Goal: Task Accomplishment & Management: Use online tool/utility

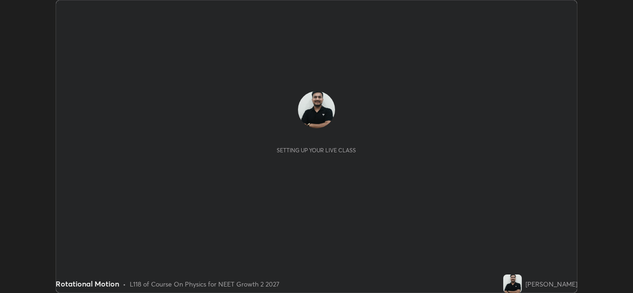
scroll to position [293, 633]
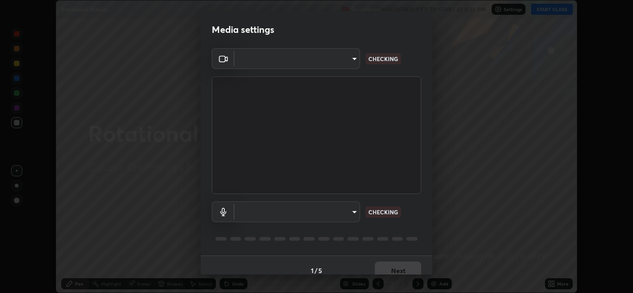
type input "e7f5d75c66a8ec01b6be6c8d9fba877b5f6738b88fd0c20368e9895a02b6f94a"
type input "c0ce66c8bbbc50cecfc637ad784d982a6a517474f8015640e1e83654bc784383"
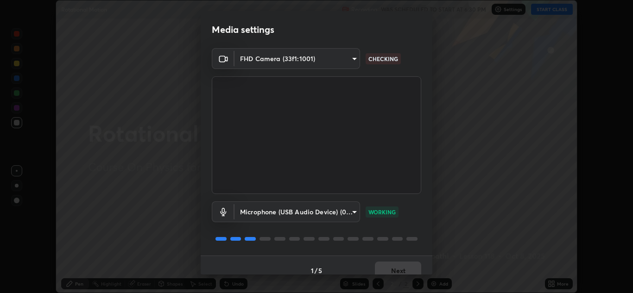
scroll to position [11, 0]
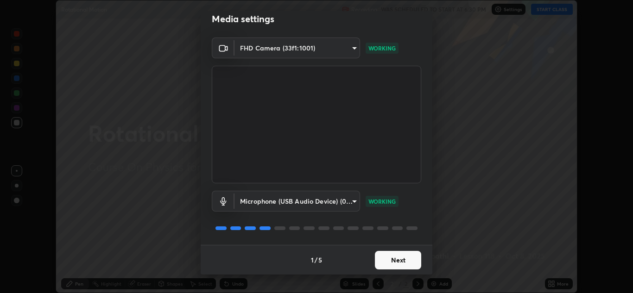
click at [391, 261] on button "Next" at bounding box center [398, 260] width 46 height 19
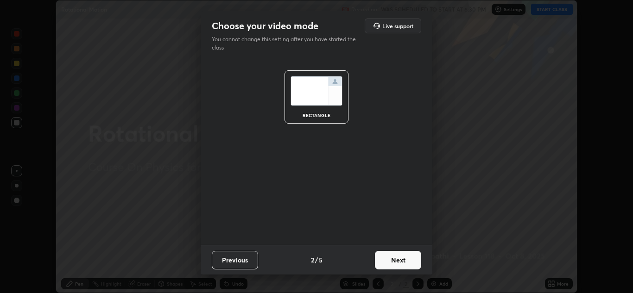
scroll to position [0, 0]
click at [392, 258] on button "Next" at bounding box center [398, 260] width 46 height 19
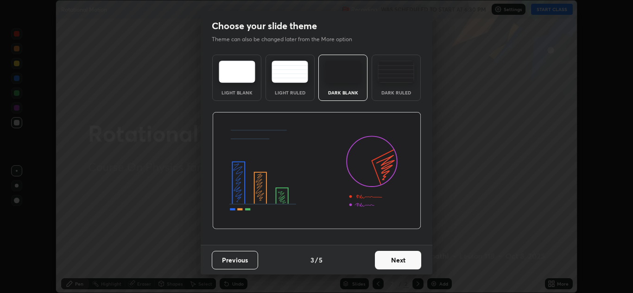
click at [392, 260] on button "Next" at bounding box center [398, 260] width 46 height 19
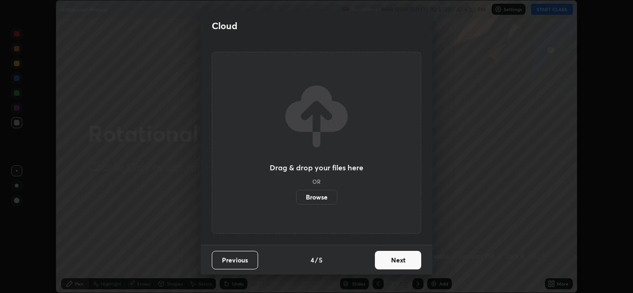
click at [393, 261] on button "Next" at bounding box center [398, 260] width 46 height 19
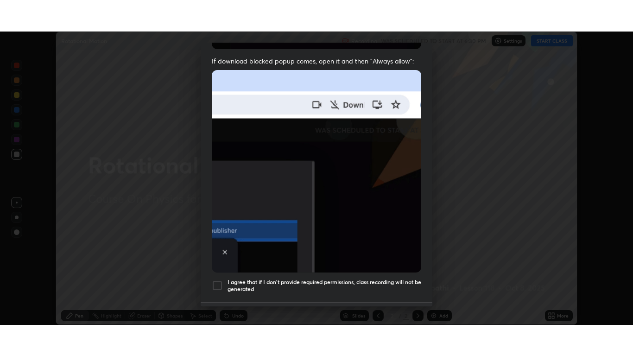
scroll to position [200, 0]
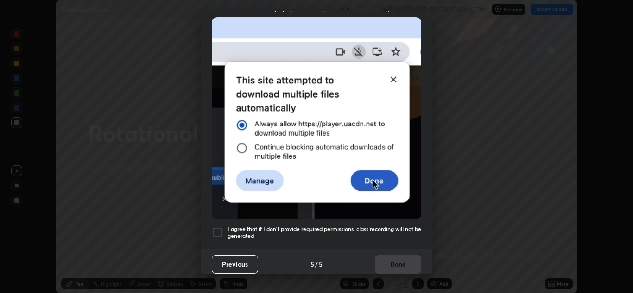
click at [219, 229] on div at bounding box center [217, 232] width 11 height 11
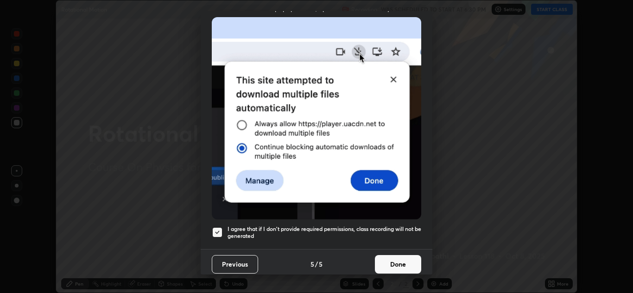
click at [395, 261] on button "Done" at bounding box center [398, 264] width 46 height 19
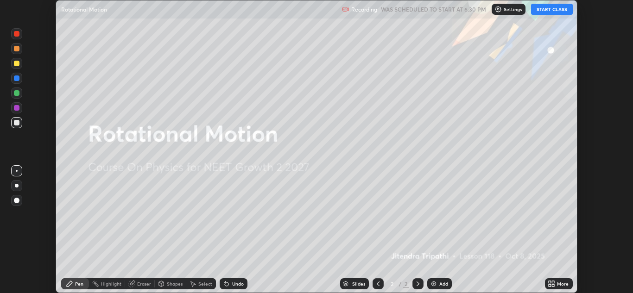
click at [553, 8] on button "START CLASS" at bounding box center [552, 9] width 42 height 11
click at [549, 283] on icon at bounding box center [550, 282] width 2 height 2
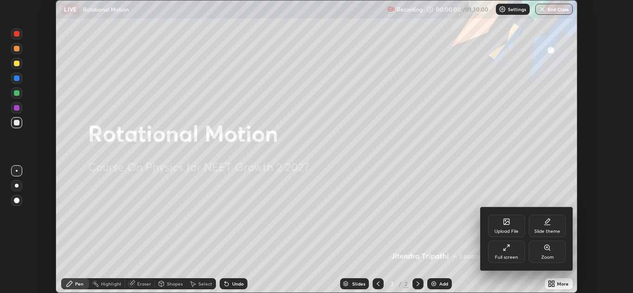
click at [512, 252] on div "Full screen" at bounding box center [506, 252] width 37 height 22
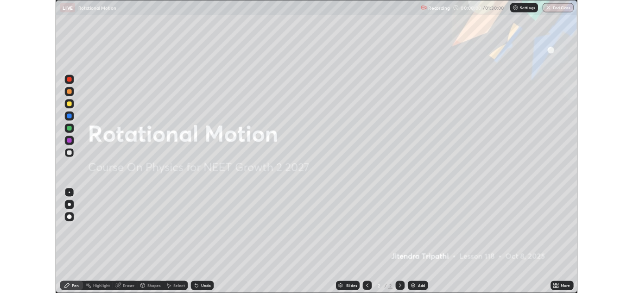
scroll to position [356, 633]
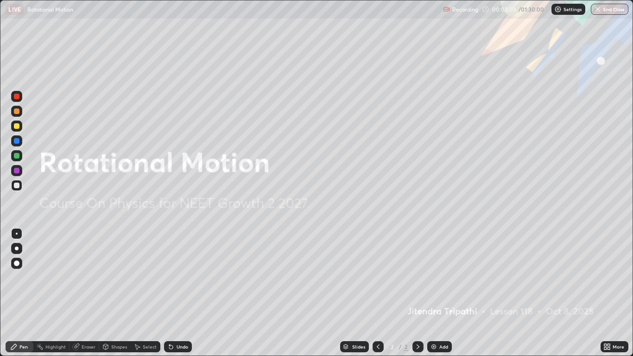
click at [432, 293] on img at bounding box center [433, 346] width 7 height 7
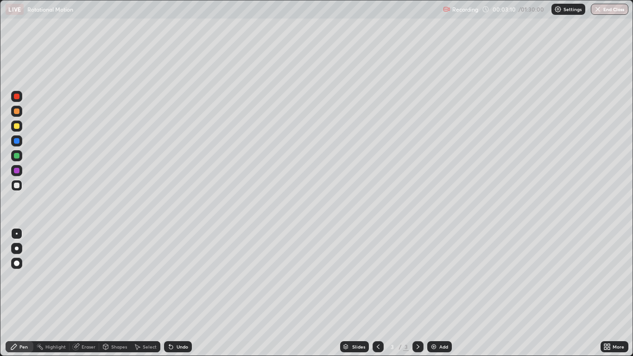
click at [19, 157] on div at bounding box center [17, 156] width 6 height 6
click at [19, 112] on div at bounding box center [17, 111] width 6 height 6
click at [178, 293] on div "Undo" at bounding box center [183, 346] width 12 height 5
click at [184, 293] on div "Undo" at bounding box center [183, 346] width 12 height 5
click at [185, 293] on div "Undo" at bounding box center [183, 346] width 12 height 5
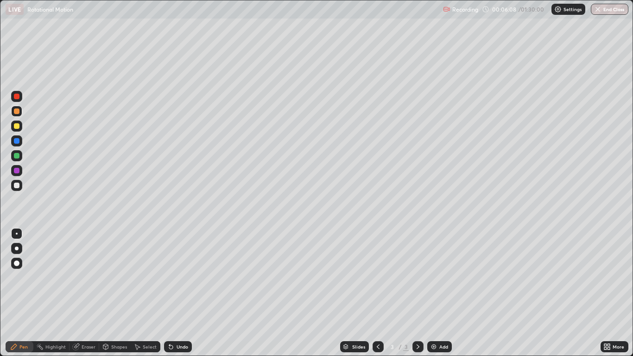
click at [186, 293] on div "Undo" at bounding box center [183, 346] width 12 height 5
click at [188, 293] on div "Undo" at bounding box center [178, 346] width 28 height 11
click at [183, 293] on div "Undo" at bounding box center [183, 346] width 12 height 5
click at [443, 293] on div "Add" at bounding box center [444, 346] width 9 height 5
click at [17, 140] on div at bounding box center [17, 141] width 6 height 6
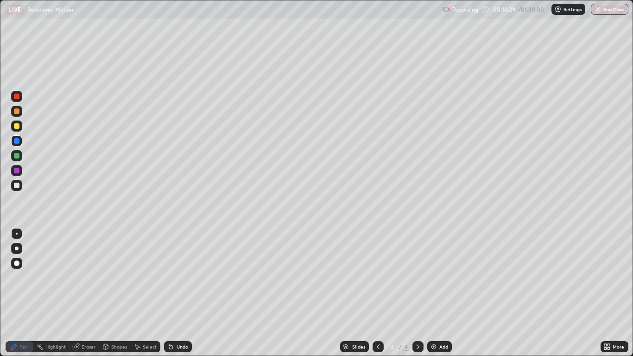
click at [19, 130] on div at bounding box center [16, 126] width 11 height 11
click at [20, 98] on div at bounding box center [16, 96] width 11 height 11
click at [445, 293] on div "Add" at bounding box center [444, 346] width 9 height 5
click at [17, 126] on div at bounding box center [17, 126] width 6 height 6
click at [88, 293] on div "Eraser" at bounding box center [89, 346] width 14 height 5
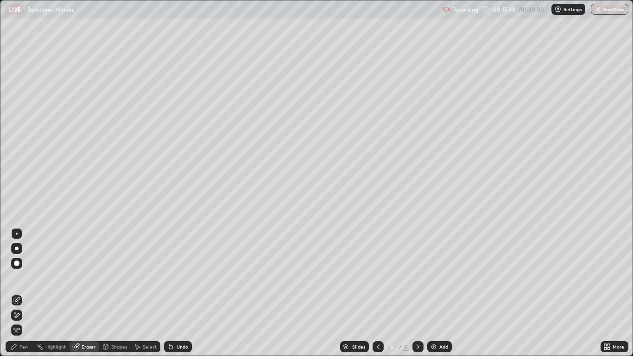
click at [22, 293] on div "Erase all" at bounding box center [16, 330] width 11 height 11
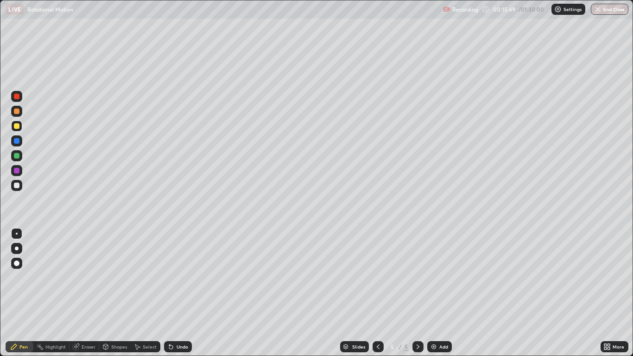
click at [379, 293] on icon at bounding box center [378, 346] width 7 height 7
click at [89, 293] on div "Eraser" at bounding box center [89, 346] width 14 height 5
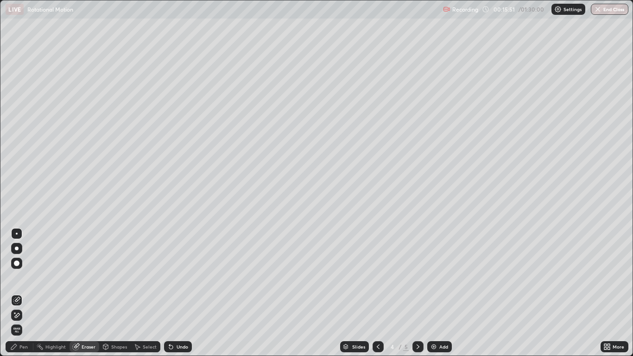
click at [20, 293] on span "Erase all" at bounding box center [17, 330] width 10 height 6
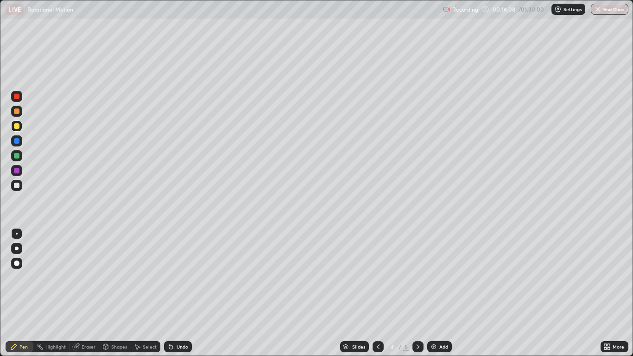
click at [20, 127] on div at bounding box center [16, 126] width 11 height 11
click at [18, 128] on div at bounding box center [17, 126] width 6 height 6
click at [19, 98] on div at bounding box center [17, 97] width 6 height 6
click at [18, 126] on div at bounding box center [17, 126] width 6 height 6
click at [19, 169] on div at bounding box center [17, 171] width 6 height 6
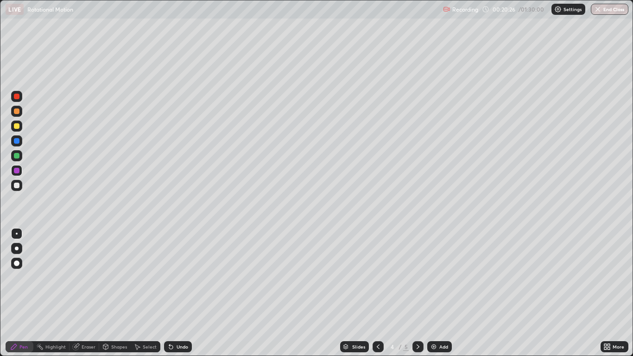
click at [17, 126] on div at bounding box center [17, 126] width 6 height 6
click at [116, 293] on div "Shapes" at bounding box center [119, 346] width 16 height 5
click at [87, 293] on div "Eraser" at bounding box center [89, 346] width 14 height 5
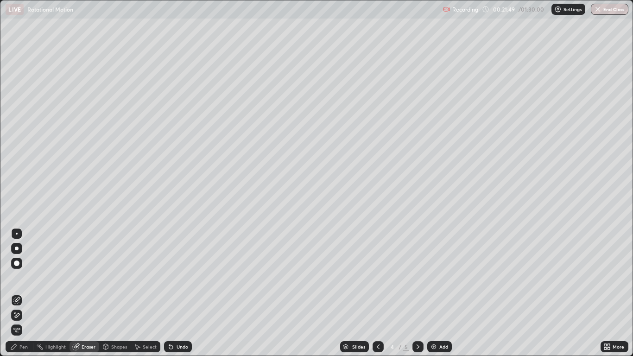
click at [17, 293] on span "Erase all" at bounding box center [17, 330] width 10 height 6
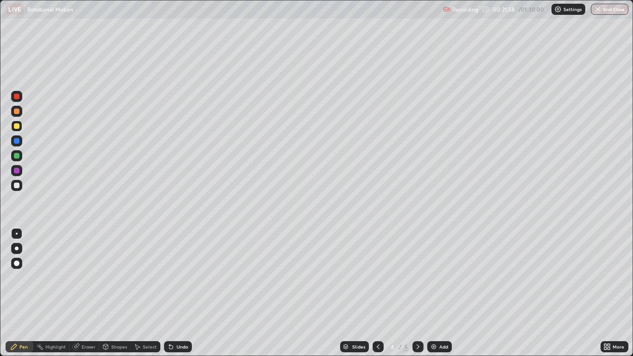
click at [17, 100] on div at bounding box center [16, 96] width 11 height 11
click at [17, 249] on div at bounding box center [17, 249] width 4 height 4
click at [181, 293] on div "Undo" at bounding box center [183, 346] width 12 height 5
click at [17, 263] on div at bounding box center [17, 264] width 6 height 6
click at [17, 249] on div at bounding box center [17, 249] width 4 height 4
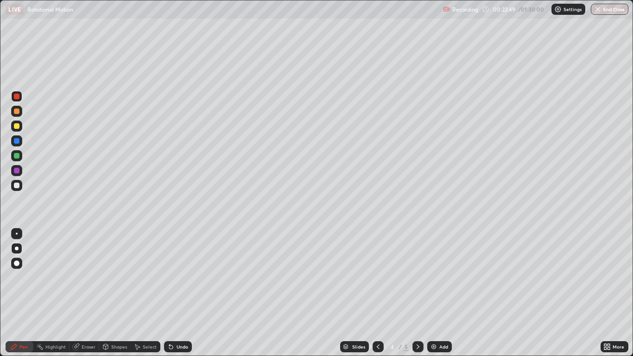
click at [17, 128] on div at bounding box center [17, 126] width 6 height 6
click at [19, 141] on div at bounding box center [17, 141] width 6 height 6
click at [15, 155] on div at bounding box center [17, 156] width 6 height 6
click at [14, 139] on div at bounding box center [17, 141] width 6 height 6
click at [16, 110] on div at bounding box center [17, 111] width 6 height 6
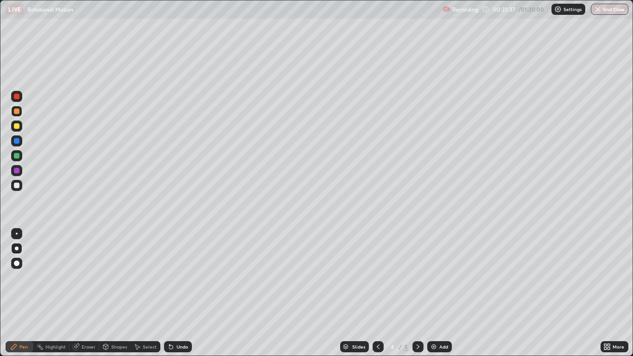
click at [15, 96] on div at bounding box center [17, 97] width 6 height 6
click at [116, 293] on div "Shapes" at bounding box center [115, 346] width 32 height 11
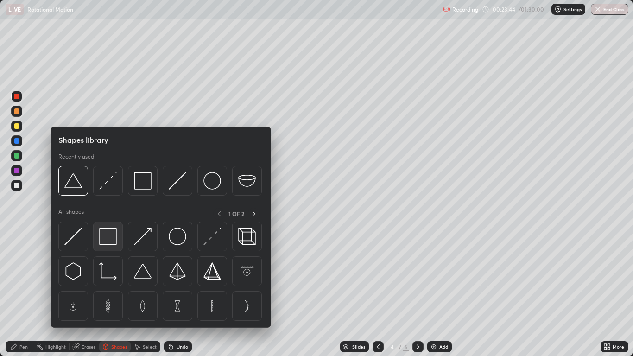
click at [106, 236] on img at bounding box center [108, 237] width 18 height 18
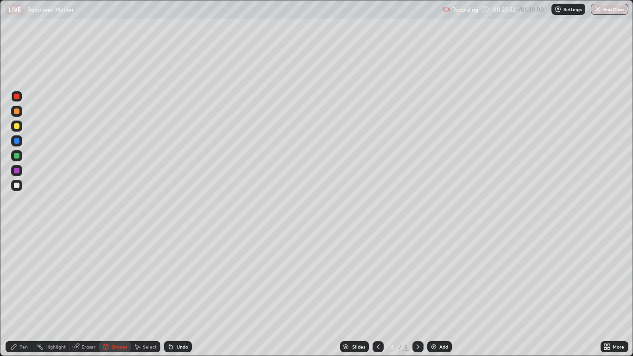
click at [113, 293] on div "Shapes" at bounding box center [119, 346] width 16 height 5
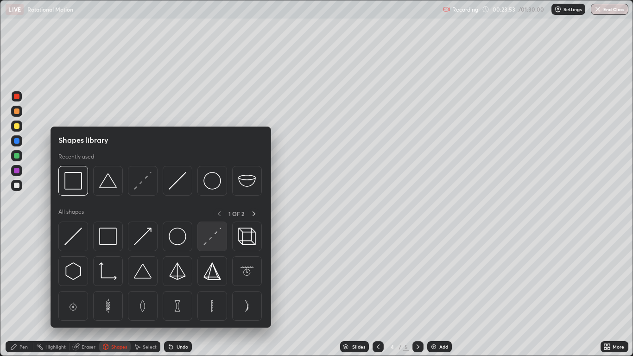
click at [207, 239] on img at bounding box center [213, 237] width 18 height 18
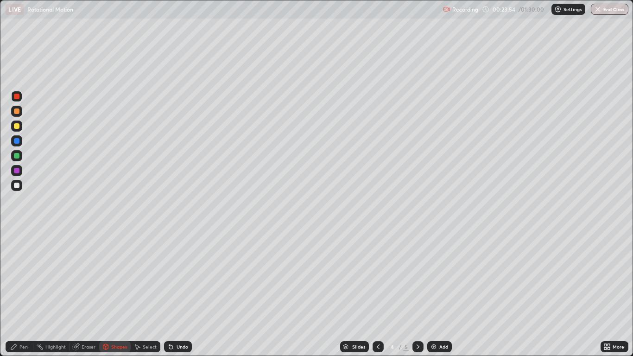
click at [19, 188] on div at bounding box center [17, 186] width 6 height 6
click at [16, 293] on icon at bounding box center [13, 346] width 7 height 7
click at [17, 158] on div at bounding box center [17, 156] width 6 height 6
click at [18, 187] on div at bounding box center [17, 186] width 6 height 6
click at [17, 234] on div at bounding box center [17, 234] width 2 height 2
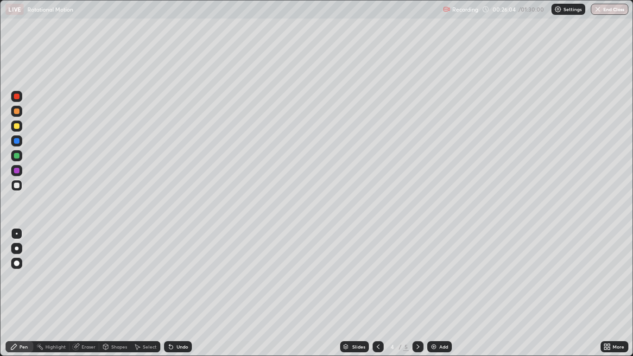
click at [16, 155] on div at bounding box center [17, 156] width 6 height 6
click at [16, 170] on div at bounding box center [17, 171] width 6 height 6
click at [16, 111] on div at bounding box center [17, 111] width 6 height 6
click at [184, 293] on div "Undo" at bounding box center [183, 346] width 12 height 5
click at [182, 293] on div "Undo" at bounding box center [183, 346] width 12 height 5
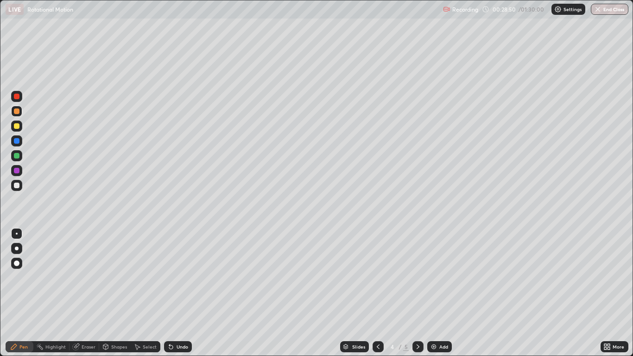
click at [182, 293] on div "Undo" at bounding box center [178, 346] width 28 height 11
click at [184, 293] on div "Undo" at bounding box center [178, 346] width 28 height 11
click at [180, 293] on div "Undo" at bounding box center [178, 346] width 28 height 11
click at [18, 158] on div at bounding box center [17, 156] width 6 height 6
click at [443, 293] on div "Add" at bounding box center [444, 346] width 9 height 5
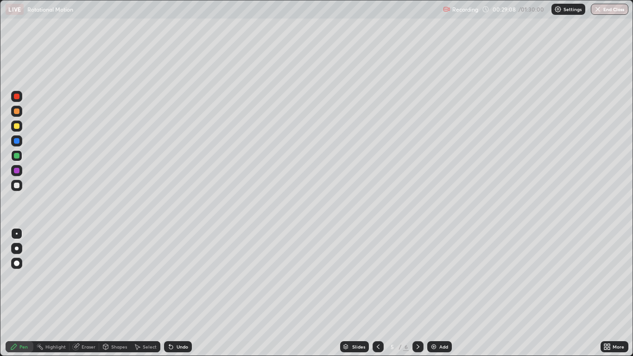
click at [15, 248] on div at bounding box center [17, 249] width 4 height 4
click at [379, 293] on icon at bounding box center [378, 346] width 7 height 7
click at [418, 293] on icon at bounding box center [417, 346] width 7 height 7
click at [379, 293] on icon at bounding box center [378, 346] width 7 height 7
click at [418, 293] on icon at bounding box center [417, 346] width 7 height 7
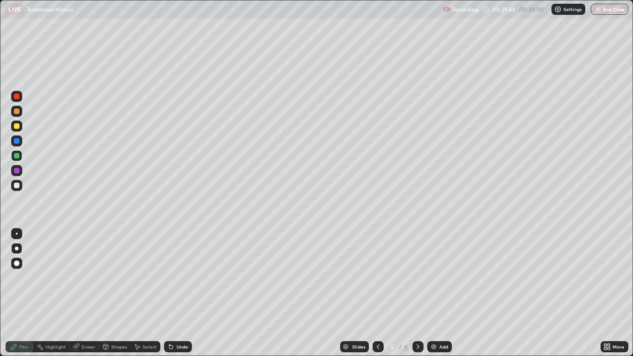
click at [18, 141] on div at bounding box center [17, 141] width 6 height 6
click at [178, 293] on div "Undo" at bounding box center [183, 346] width 12 height 5
click at [178, 293] on div "Undo" at bounding box center [178, 346] width 28 height 11
click at [378, 293] on icon at bounding box center [378, 346] width 7 height 7
click at [418, 293] on icon at bounding box center [417, 346] width 7 height 7
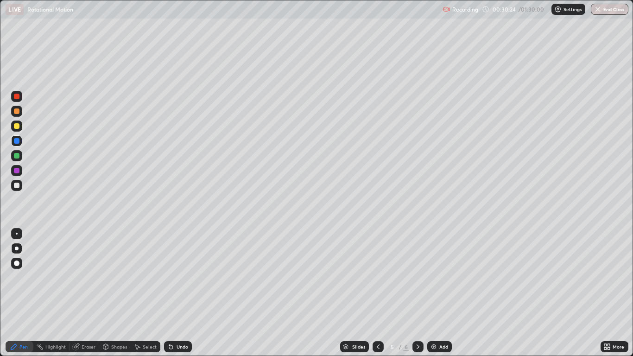
click at [379, 293] on icon at bounding box center [378, 346] width 7 height 7
click at [419, 293] on icon at bounding box center [417, 346] width 7 height 7
click at [378, 293] on icon at bounding box center [378, 346] width 7 height 7
click at [417, 293] on icon at bounding box center [417, 346] width 7 height 7
click at [437, 293] on img at bounding box center [433, 346] width 7 height 7
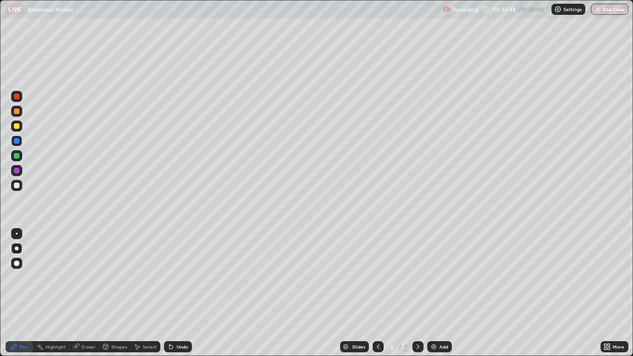
click at [17, 127] on div at bounding box center [17, 126] width 6 height 6
click at [16, 112] on div at bounding box center [17, 111] width 6 height 6
click at [115, 293] on div "Shapes" at bounding box center [119, 346] width 16 height 5
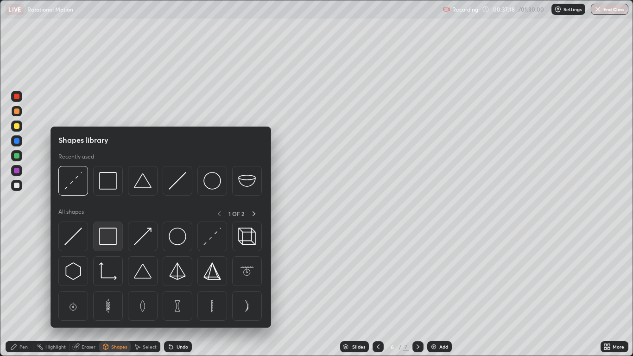
click at [110, 241] on img at bounding box center [108, 237] width 18 height 18
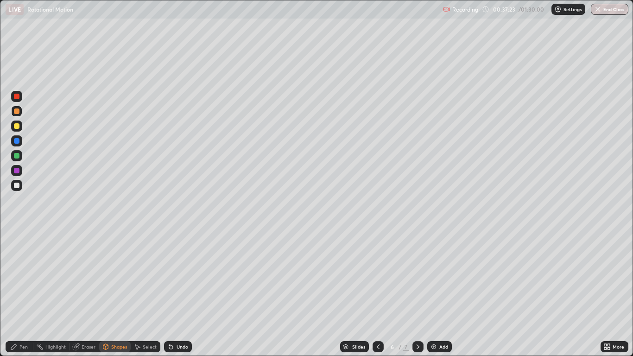
click at [17, 185] on div at bounding box center [17, 186] width 6 height 6
click at [115, 293] on div "Shapes" at bounding box center [115, 346] width 32 height 11
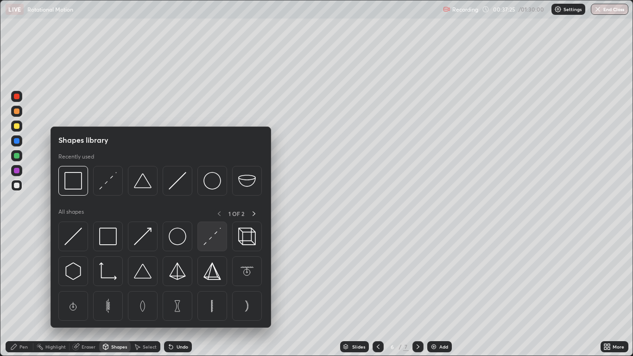
click at [209, 241] on img at bounding box center [213, 237] width 18 height 18
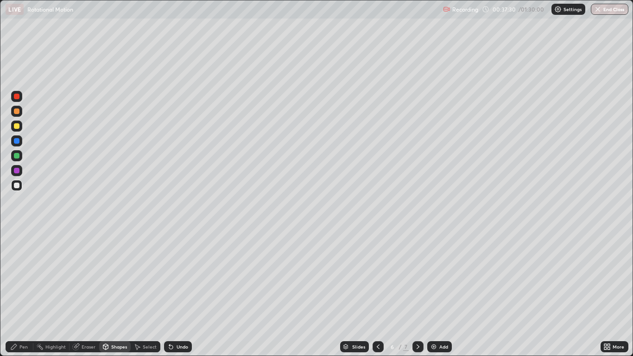
click at [18, 115] on div at bounding box center [16, 111] width 11 height 11
click at [19, 186] on div at bounding box center [17, 186] width 6 height 6
click at [181, 293] on div "Undo" at bounding box center [183, 346] width 12 height 5
click at [20, 293] on div "Pen" at bounding box center [23, 346] width 8 height 5
click at [16, 129] on div at bounding box center [16, 126] width 11 height 11
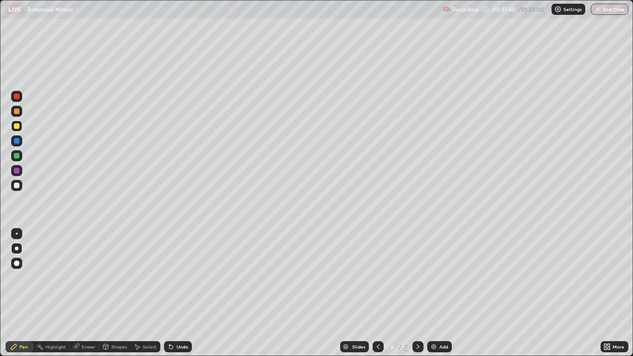
click at [19, 141] on div at bounding box center [17, 141] width 6 height 6
click at [179, 293] on div "Undo" at bounding box center [183, 346] width 12 height 5
click at [17, 156] on div at bounding box center [17, 156] width 6 height 6
click at [177, 293] on div "Undo" at bounding box center [183, 346] width 12 height 5
click at [178, 293] on div "Undo" at bounding box center [183, 346] width 12 height 5
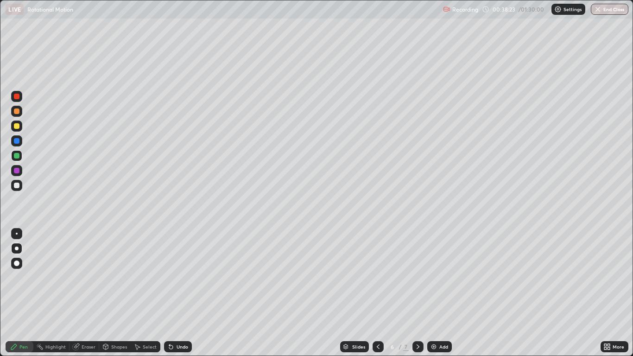
click at [177, 293] on div "Undo" at bounding box center [183, 346] width 12 height 5
click at [174, 293] on div "Undo" at bounding box center [178, 346] width 28 height 11
click at [17, 186] on div at bounding box center [17, 186] width 6 height 6
click at [17, 234] on div at bounding box center [17, 234] width 2 height 2
click at [17, 171] on div at bounding box center [17, 171] width 6 height 6
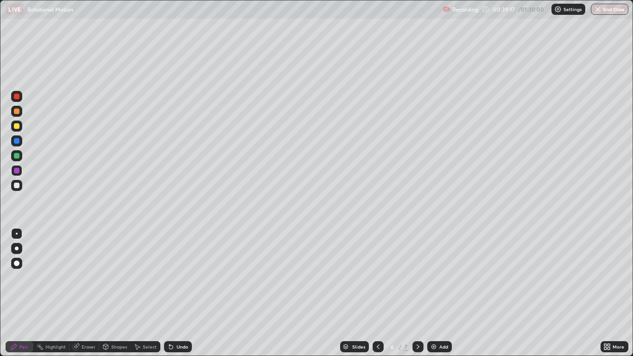
click at [17, 247] on div at bounding box center [17, 249] width 4 height 4
click at [84, 293] on div "Eraser" at bounding box center [85, 346] width 30 height 11
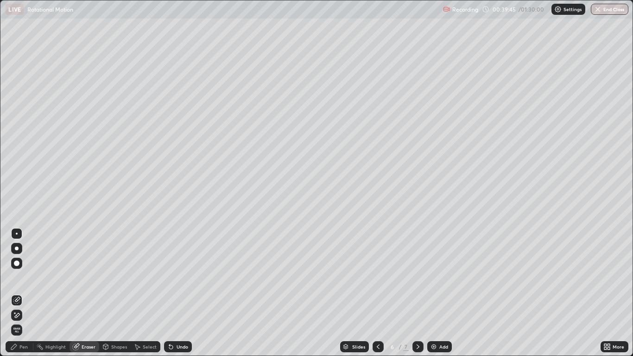
click at [24, 293] on div "Pen" at bounding box center [23, 346] width 8 height 5
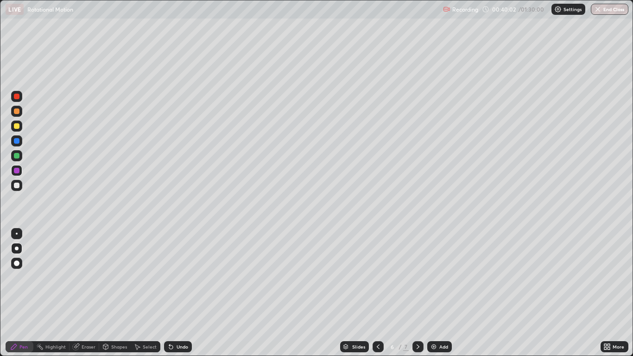
click at [19, 157] on div at bounding box center [17, 156] width 6 height 6
click at [20, 185] on div at bounding box center [16, 185] width 11 height 11
click at [418, 293] on icon at bounding box center [417, 346] width 7 height 7
click at [17, 155] on div at bounding box center [17, 156] width 6 height 6
click at [16, 114] on div at bounding box center [17, 111] width 6 height 6
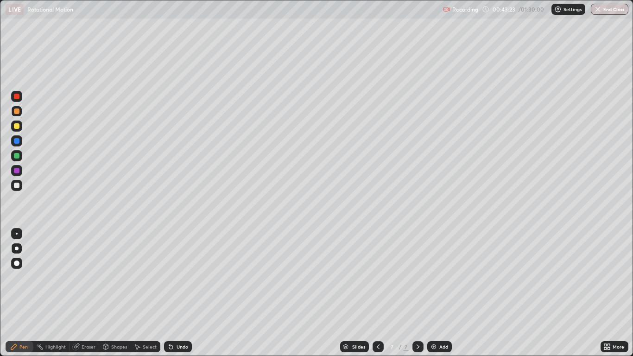
click at [118, 293] on div "Shapes" at bounding box center [119, 346] width 16 height 5
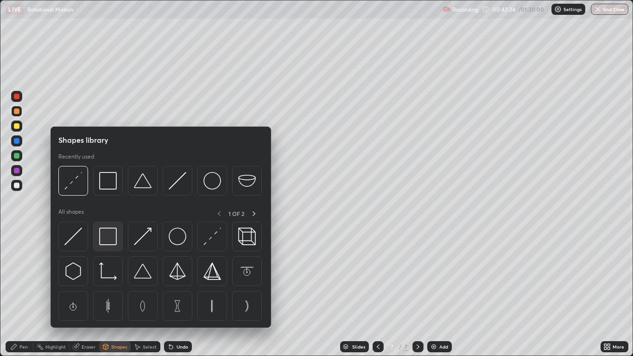
click at [111, 237] on img at bounding box center [108, 237] width 18 height 18
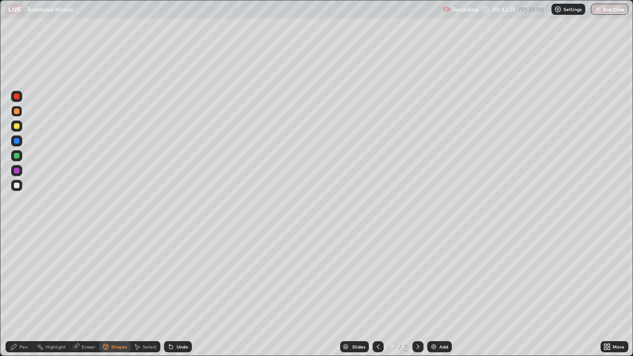
click at [115, 293] on div "Shapes" at bounding box center [119, 346] width 16 height 5
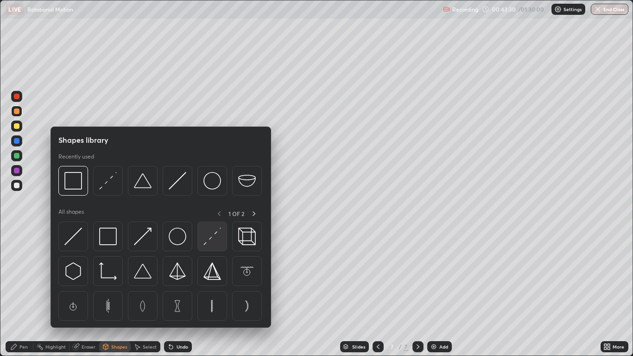
click at [205, 237] on img at bounding box center [213, 237] width 18 height 18
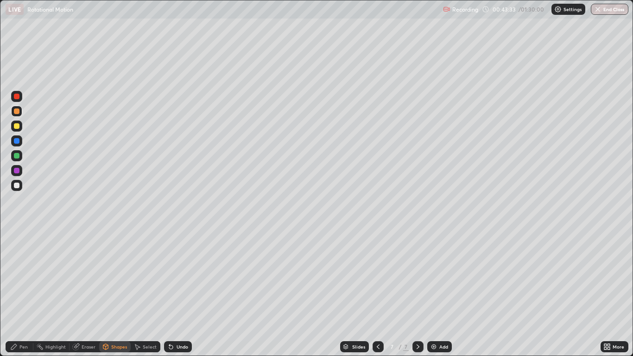
click at [177, 293] on div "Undo" at bounding box center [183, 346] width 12 height 5
click at [18, 187] on div at bounding box center [17, 186] width 6 height 6
click at [18, 293] on icon at bounding box center [13, 346] width 7 height 7
click at [18, 127] on div at bounding box center [17, 126] width 6 height 6
click at [181, 293] on div "Undo" at bounding box center [183, 346] width 12 height 5
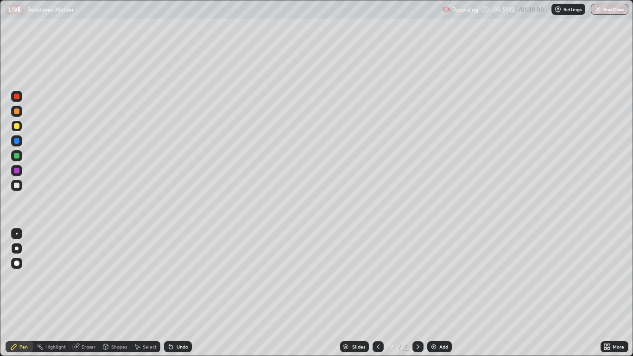
click at [17, 185] on div at bounding box center [17, 186] width 6 height 6
click at [16, 168] on div at bounding box center [17, 171] width 6 height 6
click at [19, 185] on div at bounding box center [17, 186] width 6 height 6
click at [180, 293] on div "Undo" at bounding box center [183, 346] width 12 height 5
click at [18, 157] on div at bounding box center [17, 156] width 6 height 6
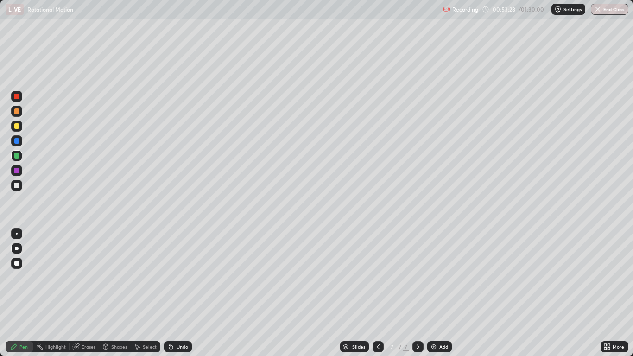
click at [17, 171] on div at bounding box center [17, 171] width 6 height 6
click at [419, 293] on div at bounding box center [418, 346] width 11 height 11
click at [439, 293] on div "Add" at bounding box center [439, 346] width 25 height 11
click at [116, 293] on div "Shapes" at bounding box center [119, 346] width 16 height 5
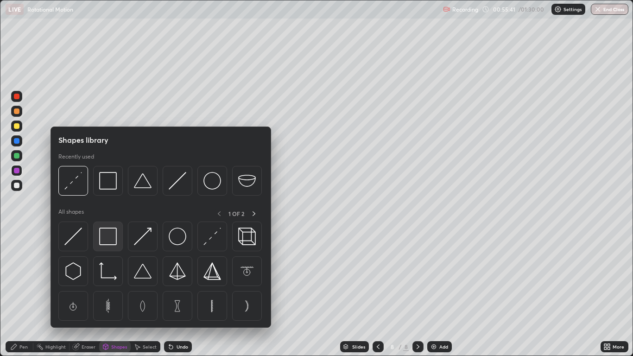
click at [111, 238] on img at bounding box center [108, 237] width 18 height 18
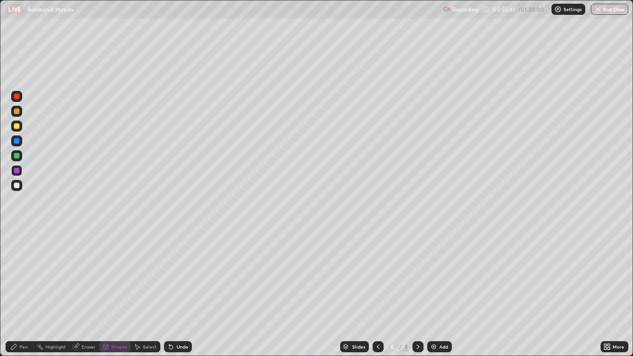
click at [17, 185] on div at bounding box center [17, 186] width 6 height 6
click at [17, 111] on div at bounding box center [17, 111] width 6 height 6
click at [115, 293] on div "Shapes" at bounding box center [119, 346] width 16 height 5
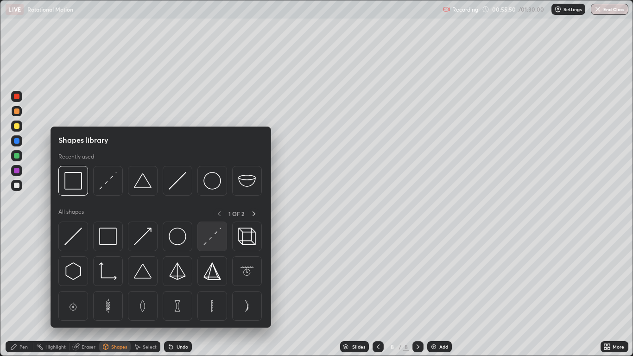
click at [209, 239] on img at bounding box center [213, 237] width 18 height 18
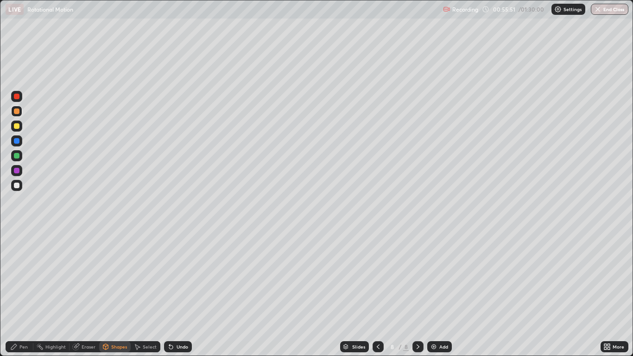
click at [17, 98] on div at bounding box center [17, 97] width 6 height 6
click at [24, 293] on div "Pen" at bounding box center [23, 346] width 8 height 5
click at [17, 127] on div at bounding box center [17, 126] width 6 height 6
click at [177, 293] on div "Undo" at bounding box center [178, 346] width 28 height 11
click at [177, 293] on div "Undo" at bounding box center [183, 346] width 12 height 5
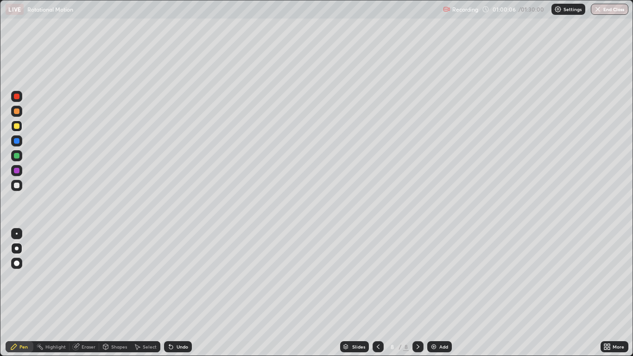
click at [17, 113] on div at bounding box center [17, 111] width 6 height 6
click at [19, 143] on div at bounding box center [17, 141] width 6 height 6
click at [16, 182] on div at bounding box center [16, 185] width 11 height 11
click at [16, 128] on div at bounding box center [17, 126] width 6 height 6
click at [17, 234] on div at bounding box center [17, 234] width 2 height 2
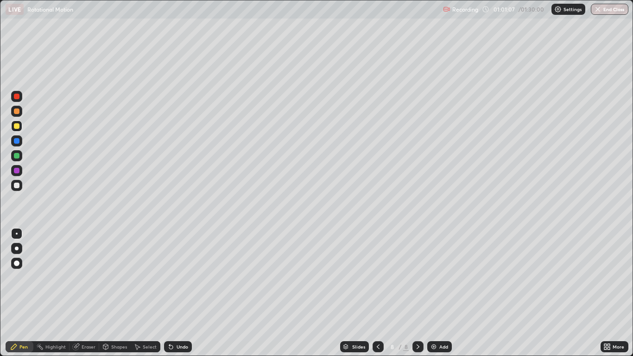
click at [176, 293] on div "Undo" at bounding box center [178, 346] width 28 height 11
click at [16, 113] on div at bounding box center [17, 111] width 6 height 6
click at [17, 249] on div at bounding box center [17, 249] width 4 height 4
click at [188, 293] on div "Undo" at bounding box center [178, 346] width 28 height 11
click at [21, 159] on div at bounding box center [16, 155] width 11 height 11
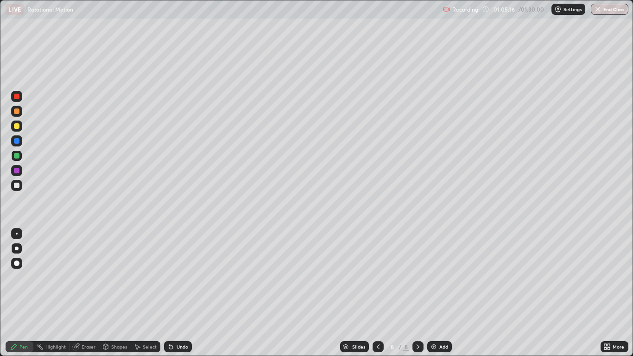
click at [441, 293] on div "Add" at bounding box center [444, 346] width 9 height 5
click at [112, 293] on div "Shapes" at bounding box center [119, 346] width 16 height 5
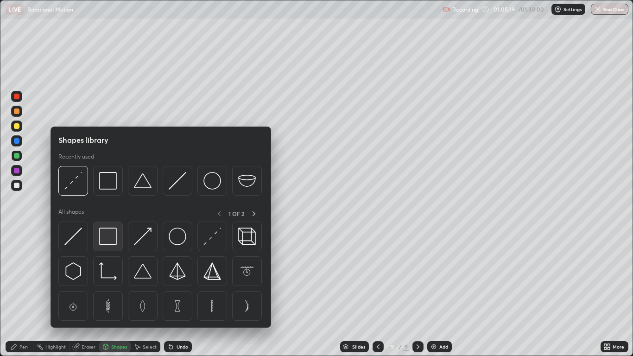
click at [107, 238] on img at bounding box center [108, 237] width 18 height 18
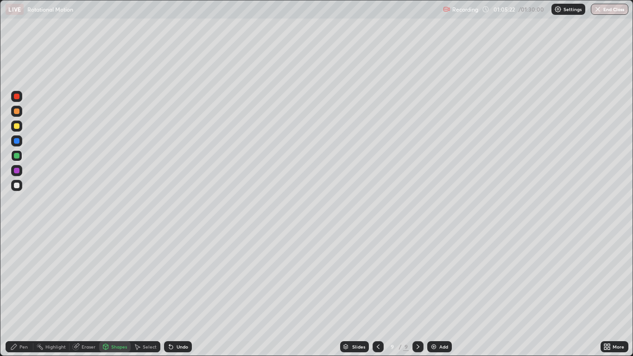
click at [113, 293] on div "Shapes" at bounding box center [119, 346] width 16 height 5
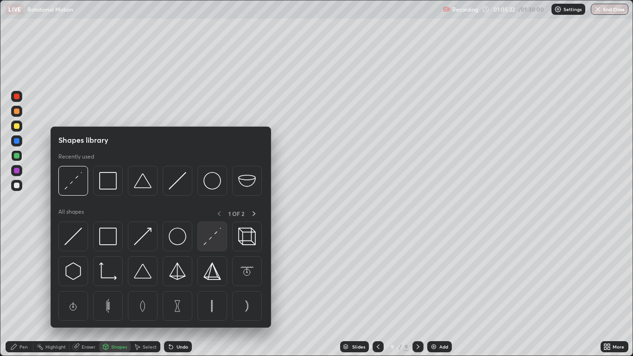
click at [211, 240] on img at bounding box center [213, 237] width 18 height 18
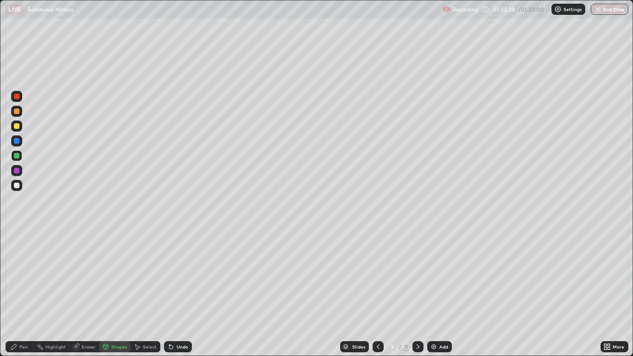
click at [116, 293] on div "Shapes" at bounding box center [119, 346] width 16 height 5
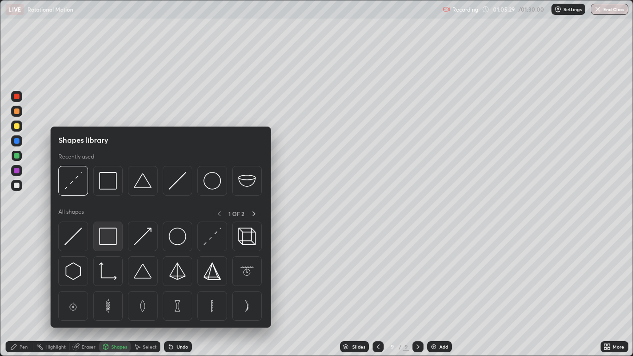
click at [107, 237] on img at bounding box center [108, 237] width 18 height 18
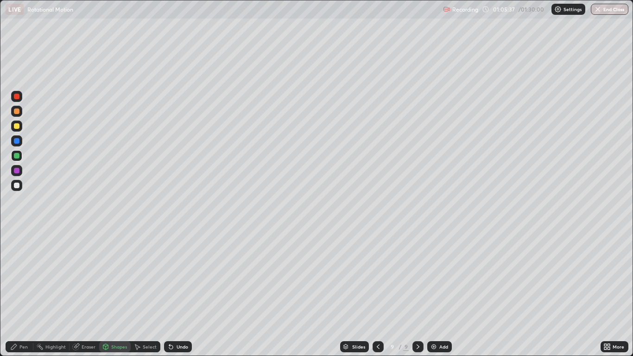
click at [146, 293] on div "Select" at bounding box center [150, 346] width 14 height 5
click at [145, 293] on div "Select" at bounding box center [150, 346] width 14 height 5
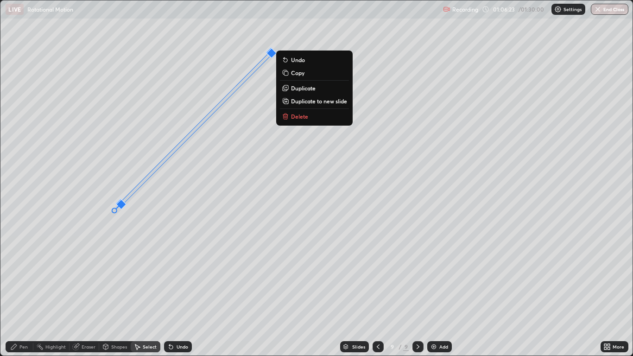
click at [20, 293] on div "Pen" at bounding box center [20, 346] width 28 height 11
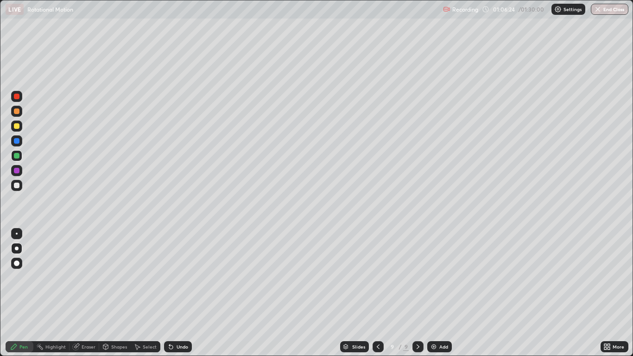
click at [18, 171] on div at bounding box center [17, 171] width 6 height 6
click at [17, 156] on div at bounding box center [17, 156] width 6 height 6
click at [17, 129] on div at bounding box center [16, 126] width 11 height 11
click at [14, 187] on div at bounding box center [17, 186] width 6 height 6
click at [17, 188] on div at bounding box center [17, 186] width 6 height 6
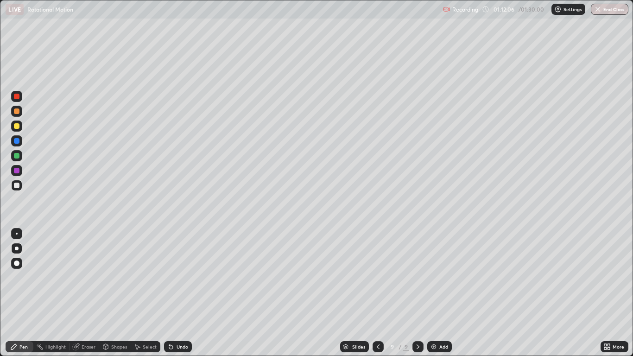
click at [178, 293] on div "Undo" at bounding box center [183, 346] width 12 height 5
click at [179, 293] on div "Undo" at bounding box center [183, 346] width 12 height 5
click at [17, 112] on div at bounding box center [17, 111] width 6 height 6
click at [15, 112] on div at bounding box center [17, 111] width 6 height 6
click at [20, 111] on div at bounding box center [16, 111] width 11 height 11
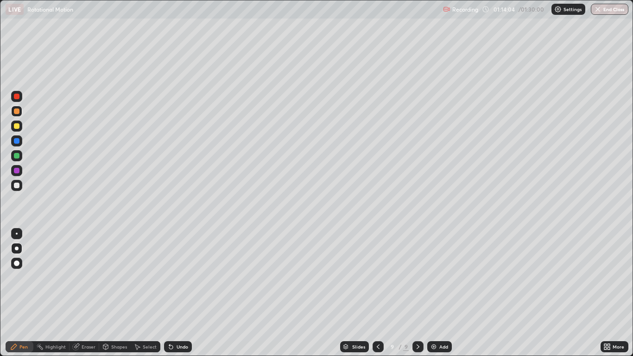
click at [19, 96] on div at bounding box center [17, 97] width 6 height 6
click at [185, 293] on div "Undo" at bounding box center [183, 346] width 12 height 5
click at [183, 293] on div "Undo" at bounding box center [183, 346] width 12 height 5
click at [184, 293] on div "Undo" at bounding box center [183, 346] width 12 height 5
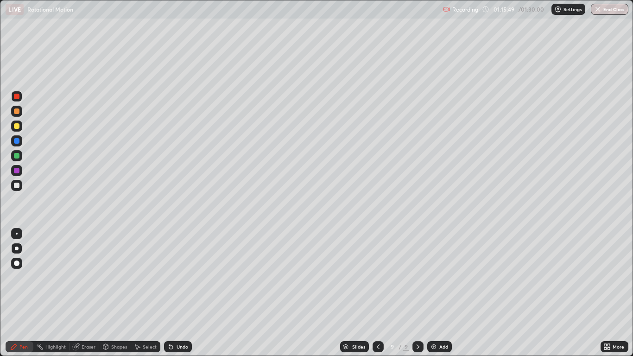
click at [18, 185] on div at bounding box center [17, 186] width 6 height 6
click at [18, 170] on div at bounding box center [17, 171] width 6 height 6
click at [441, 293] on div "Add" at bounding box center [439, 346] width 25 height 11
click at [20, 110] on div at bounding box center [16, 111] width 11 height 11
click at [114, 293] on div "Shapes" at bounding box center [119, 346] width 16 height 5
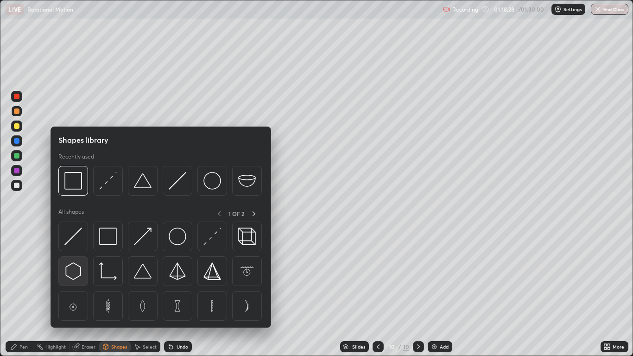
click at [77, 275] on img at bounding box center [73, 271] width 18 height 18
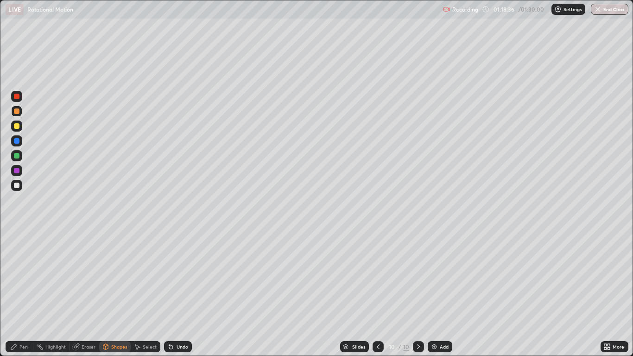
click at [26, 293] on div "Pen" at bounding box center [23, 346] width 8 height 5
click at [17, 185] on div at bounding box center [17, 186] width 6 height 6
click at [187, 293] on div "Undo" at bounding box center [178, 346] width 28 height 11
click at [183, 293] on div "Undo" at bounding box center [183, 346] width 12 height 5
click at [181, 293] on div "Undo" at bounding box center [178, 346] width 28 height 11
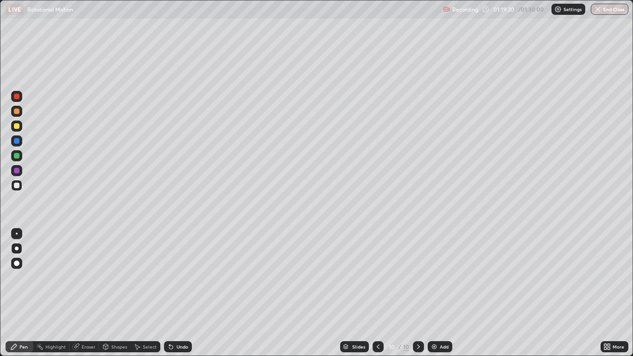
click at [179, 293] on div "Undo" at bounding box center [178, 346] width 28 height 11
click at [19, 100] on div at bounding box center [16, 96] width 11 height 11
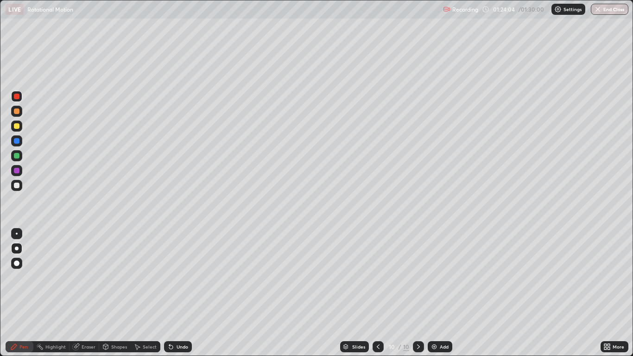
click at [606, 12] on button "End Class" at bounding box center [610, 9] width 38 height 11
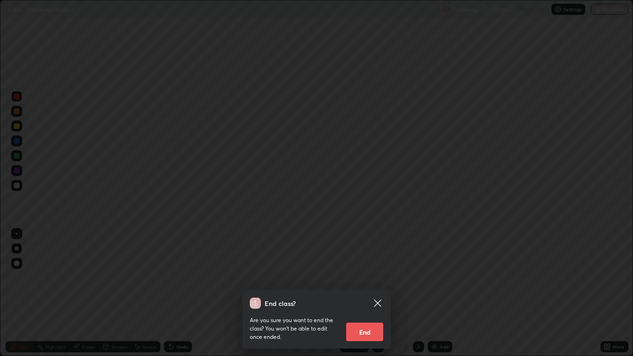
click at [371, 293] on button "End" at bounding box center [364, 332] width 37 height 19
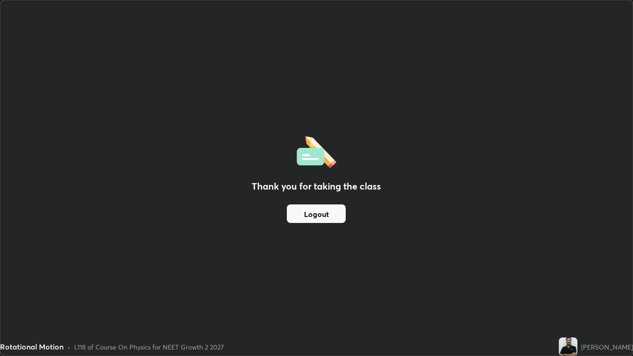
click at [396, 135] on div "Thank you for taking the class Logout" at bounding box center [316, 177] width 632 height 355
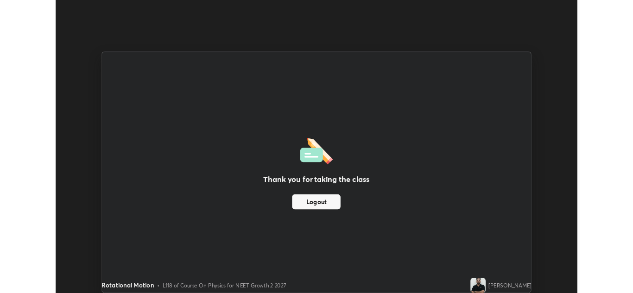
scroll to position [46070, 45731]
